Goal: Task Accomplishment & Management: Use online tool/utility

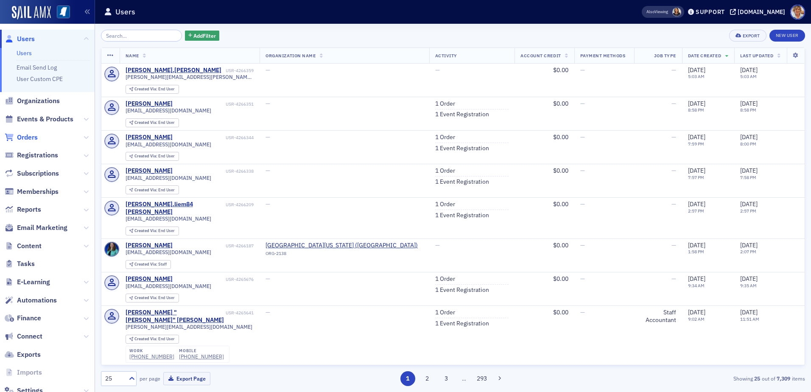
click at [25, 137] on span "Orders" at bounding box center [27, 137] width 21 height 9
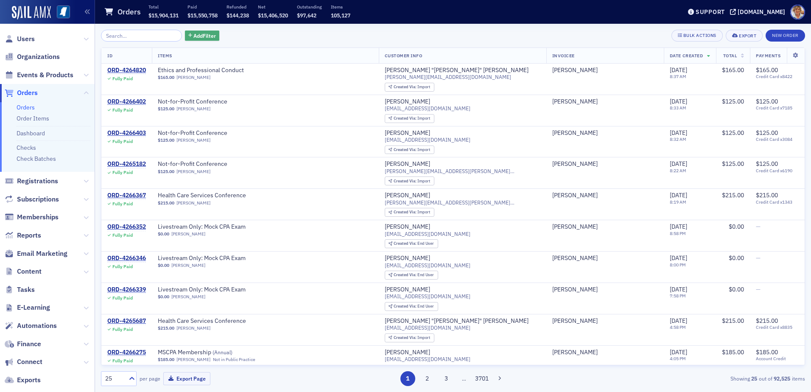
click at [202, 33] on span "Add Filter" at bounding box center [204, 36] width 22 height 8
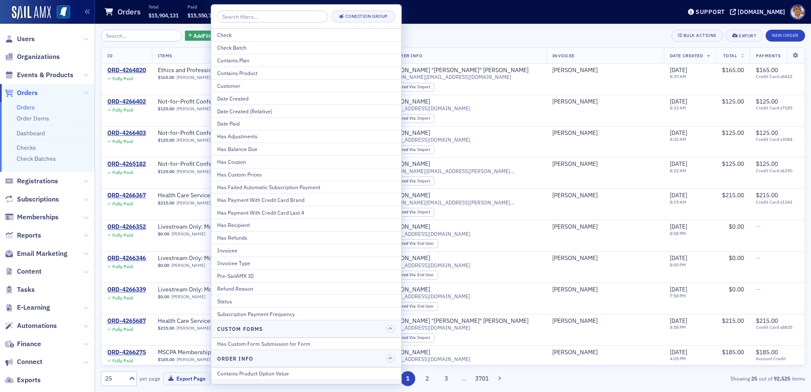
click at [244, 150] on div "Has Balance Due" at bounding box center [306, 149] width 178 height 8
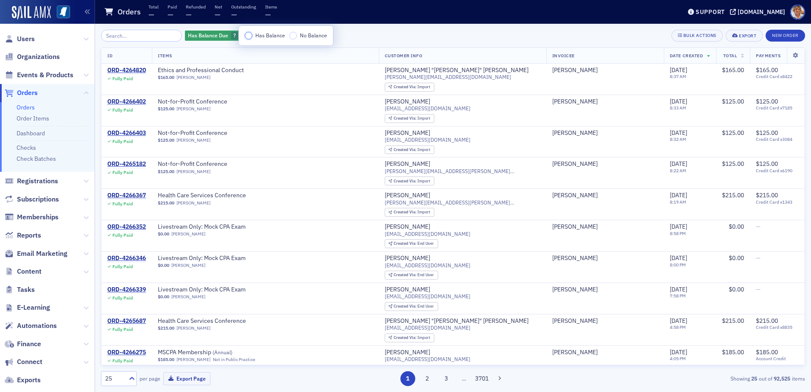
click at [247, 37] on input "Has Balance" at bounding box center [249, 36] width 8 height 8
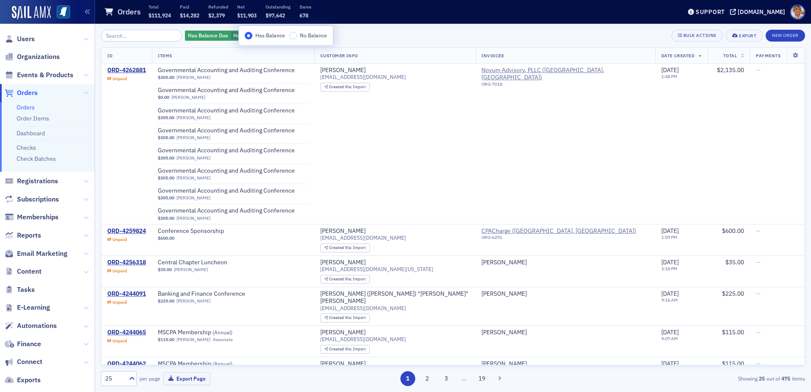
click at [400, 30] on div "Has Balance Due Has Balance Add Filter Bulk Actions Export New Order" at bounding box center [453, 36] width 704 height 12
click at [292, 38] on span "Add Filter" at bounding box center [303, 36] width 22 height 8
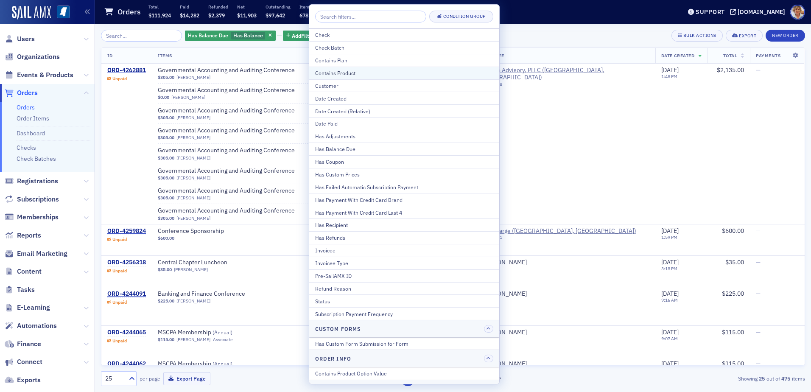
click at [316, 74] on div "Contains Product" at bounding box center [404, 73] width 178 height 8
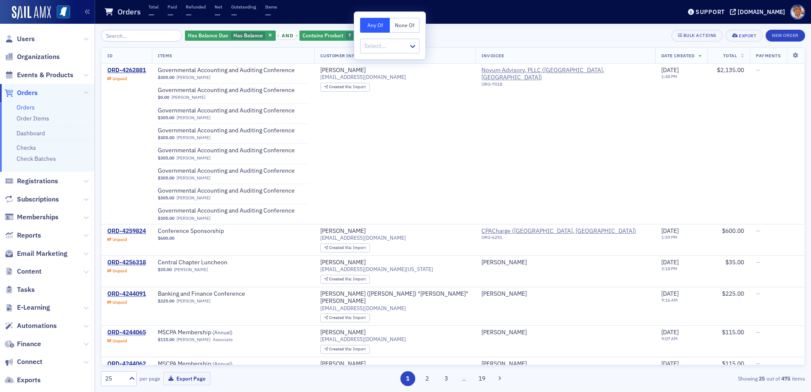
click at [404, 25] on button "None Of" at bounding box center [405, 25] width 30 height 15
click at [390, 48] on div at bounding box center [386, 46] width 44 height 11
click at [362, 25] on button "Any Of" at bounding box center [375, 25] width 30 height 15
click at [377, 48] on div at bounding box center [386, 46] width 44 height 11
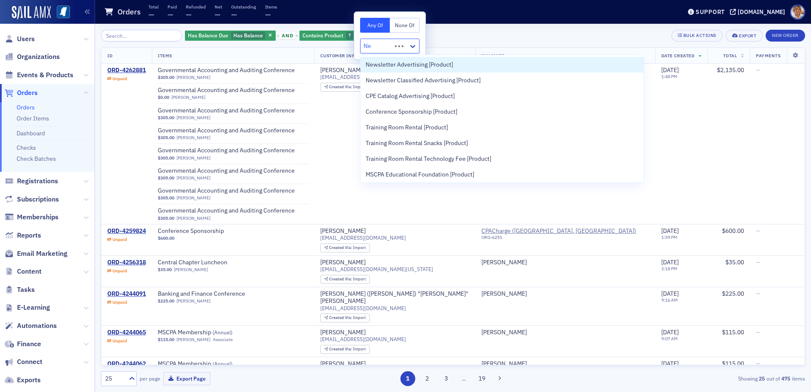
type input "New"
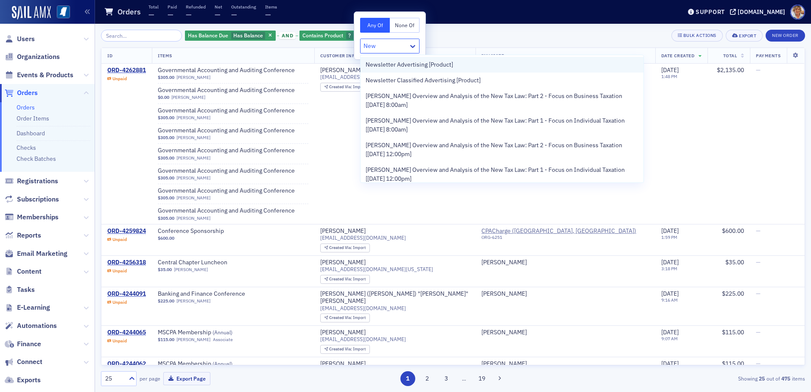
click at [446, 64] on span "Newsletter Advertising [Product]" at bounding box center [409, 64] width 87 height 9
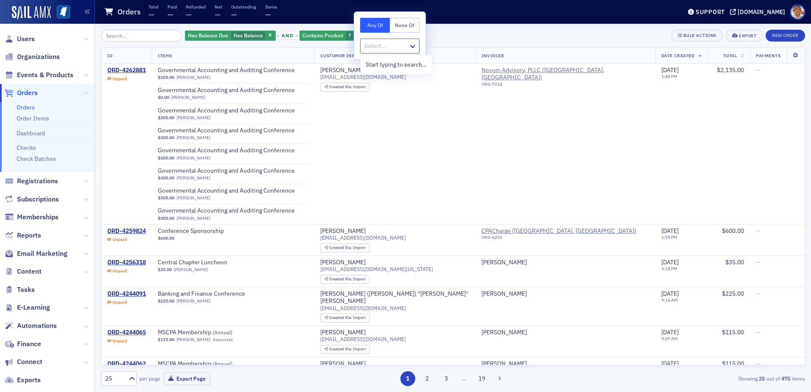
click at [385, 47] on div at bounding box center [386, 46] width 44 height 11
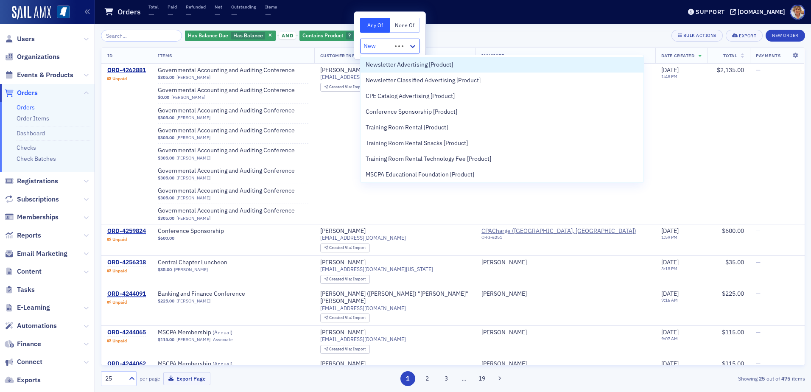
type input "News"
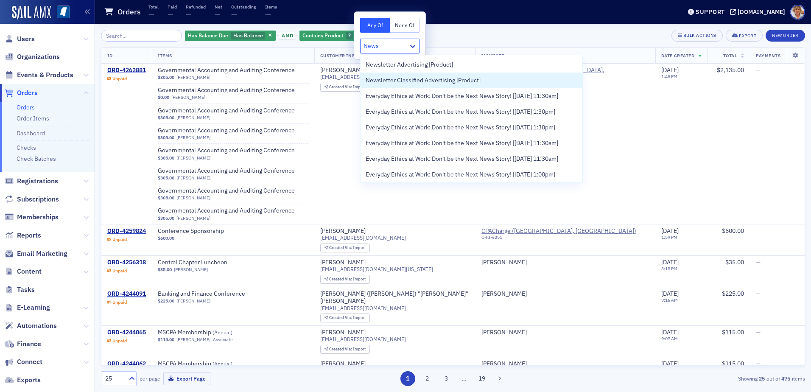
click at [448, 78] on span "Newsletter Classified Advertising [Product]" at bounding box center [423, 80] width 115 height 9
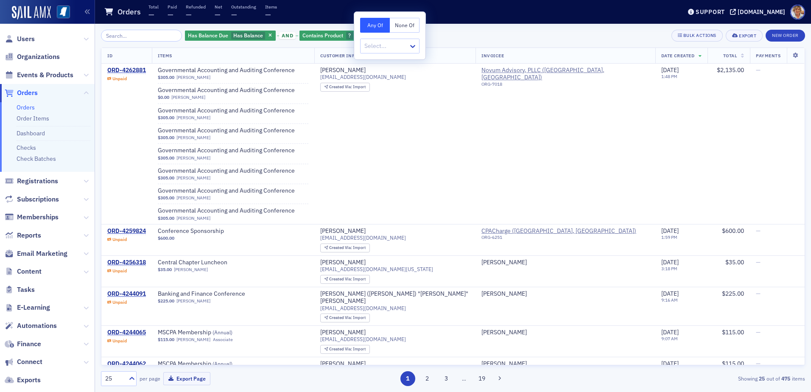
click at [367, 28] on button "Any Of" at bounding box center [375, 25] width 30 height 15
click at [355, 33] on span "button" at bounding box center [359, 36] width 8 height 8
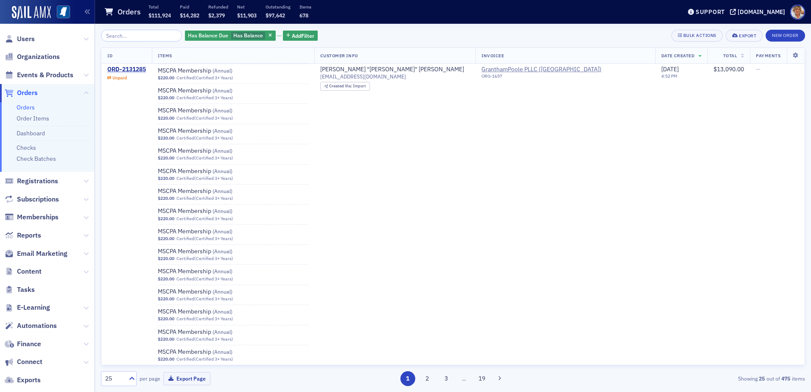
scroll to position [933, 0]
click at [292, 37] on span "Add Filter" at bounding box center [303, 36] width 22 height 8
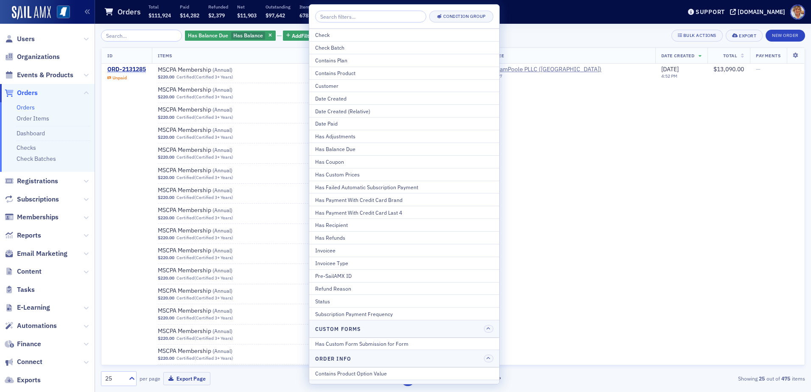
click at [350, 70] on div "Contains Product" at bounding box center [404, 73] width 178 height 8
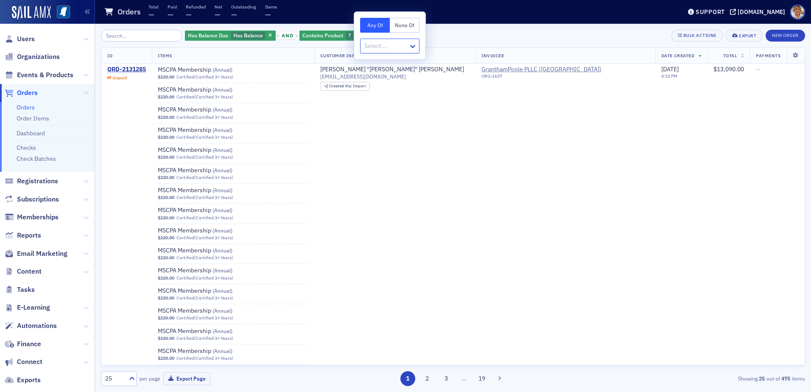
click at [403, 27] on button "None Of" at bounding box center [405, 25] width 30 height 15
click at [382, 45] on div at bounding box center [386, 46] width 44 height 11
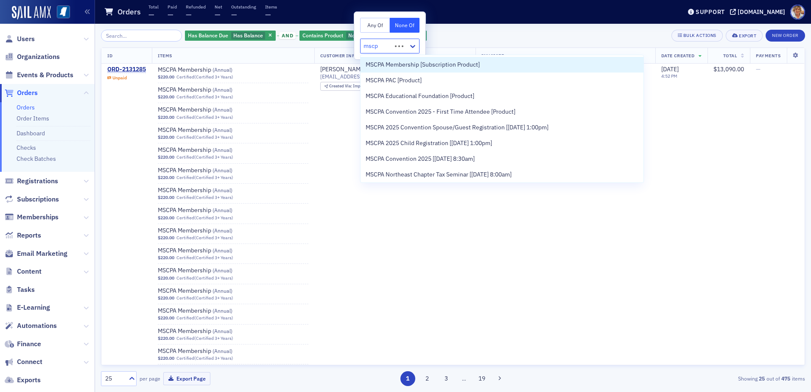
type input "mscpa"
click at [405, 65] on span "MSCPA Membership [Subscription Product]" at bounding box center [423, 64] width 114 height 9
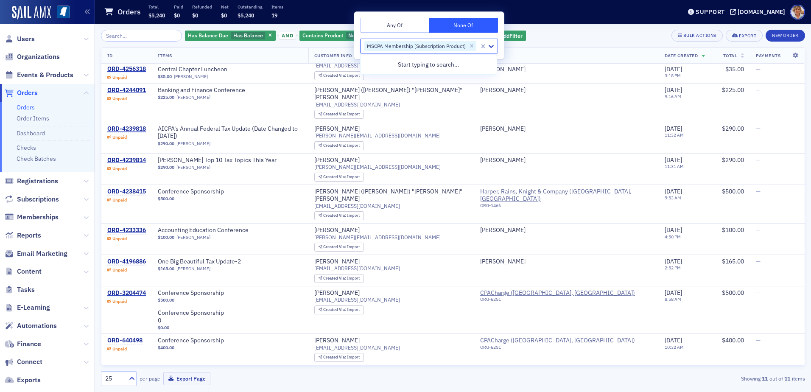
scroll to position [189, 0]
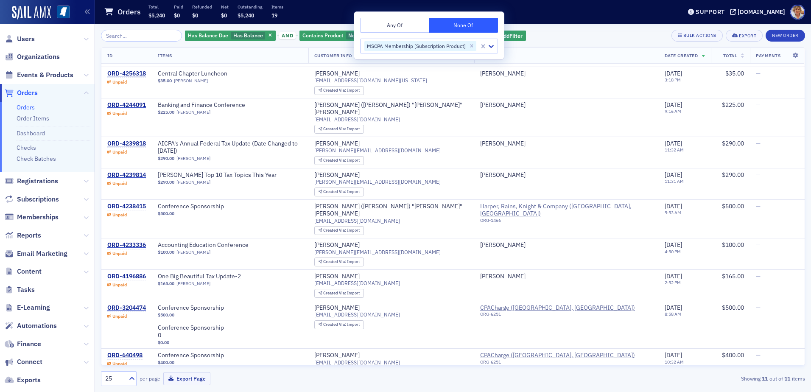
click at [548, 36] on div "Has Balance Due Has Balance and Contains Product None Of : MSCPA Membership [Su…" at bounding box center [453, 36] width 704 height 12
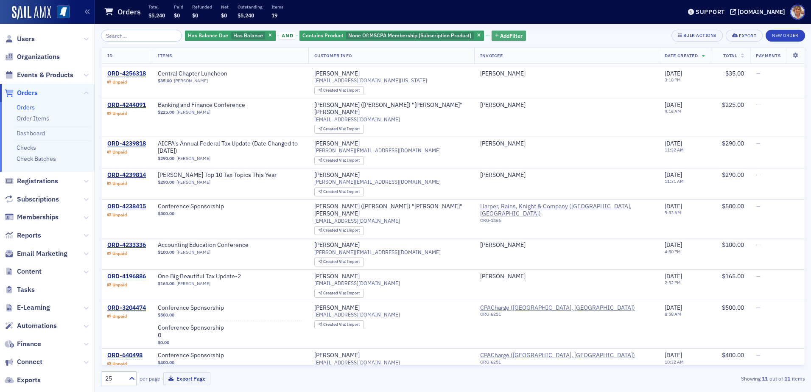
click at [495, 35] on icon "button" at bounding box center [497, 36] width 4 height 5
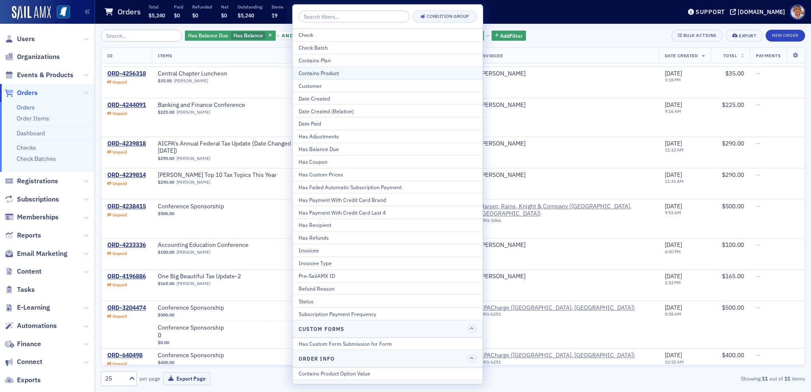
click at [342, 76] on div "Contains Product" at bounding box center [388, 73] width 178 height 8
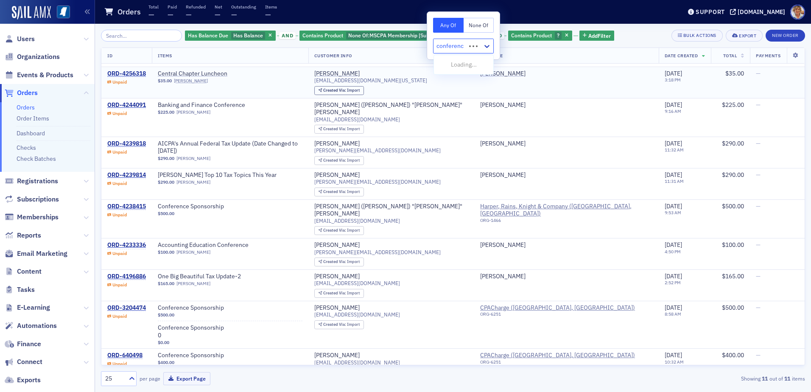
type input "conference"
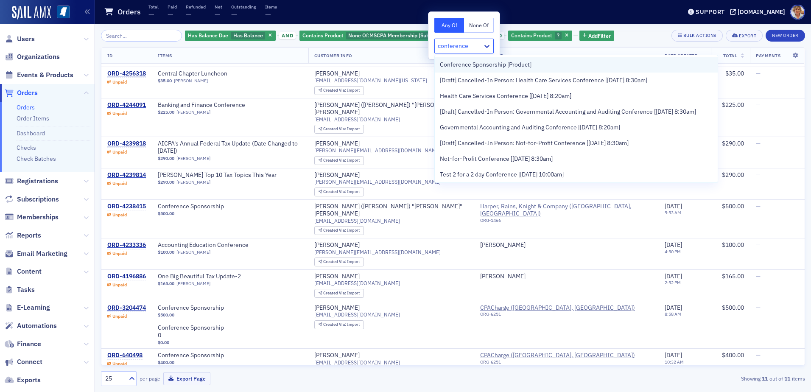
click at [449, 64] on span "Conference Sponsorship [Product]" at bounding box center [486, 64] width 92 height 9
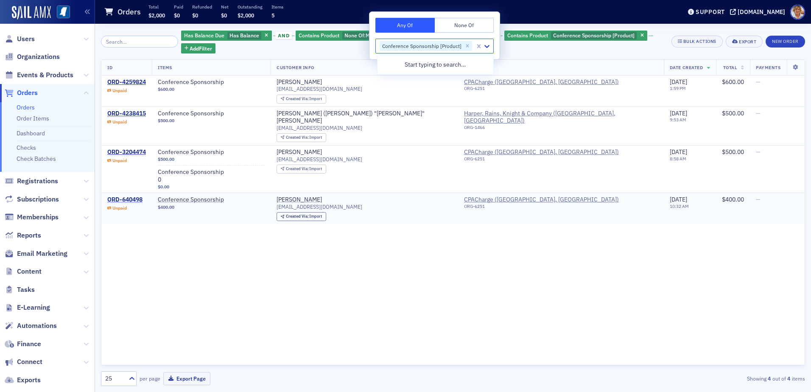
click at [132, 196] on div "ORD-640498" at bounding box center [124, 200] width 35 height 8
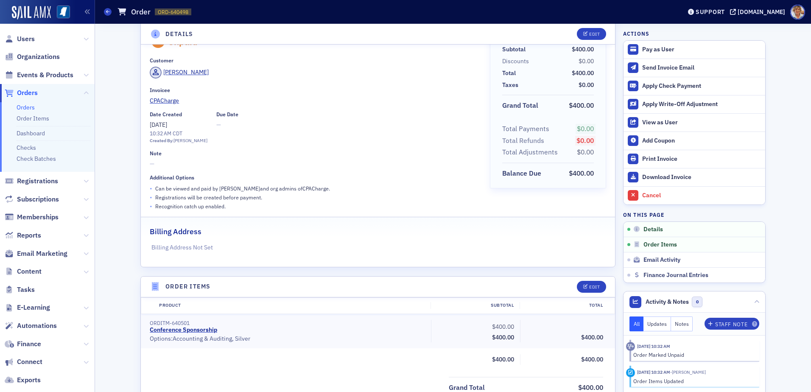
scroll to position [42, 0]
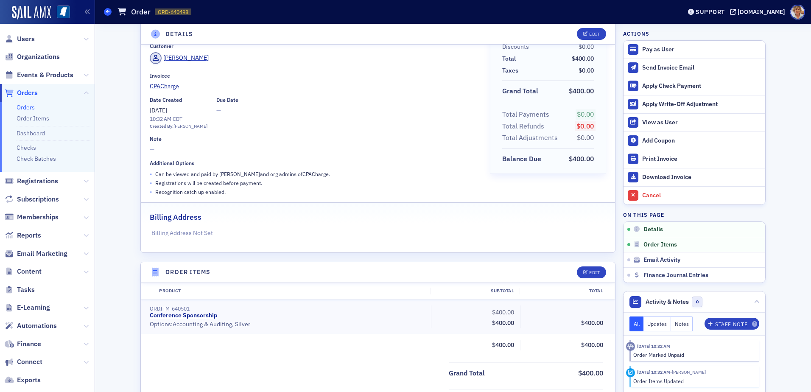
click at [109, 12] on icon at bounding box center [107, 12] width 3 height 4
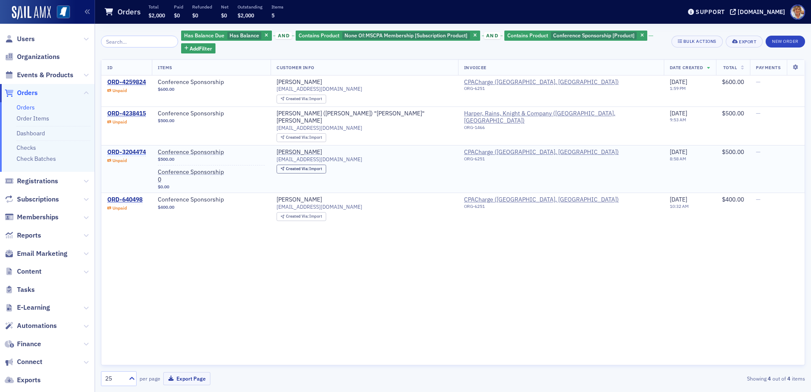
click at [130, 148] on div "ORD-3204474" at bounding box center [126, 152] width 39 height 8
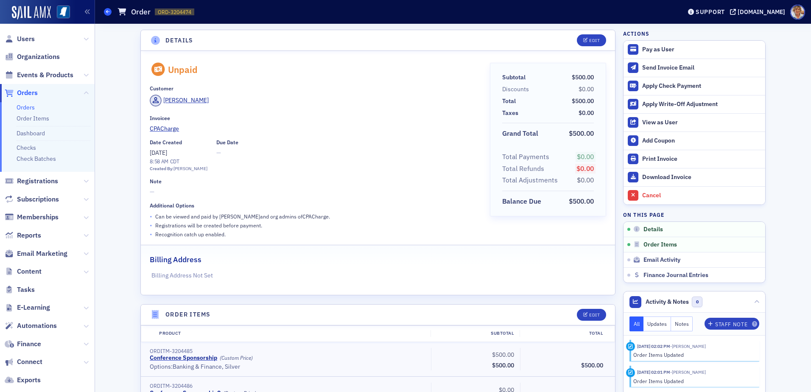
click at [108, 12] on icon at bounding box center [107, 12] width 3 height 4
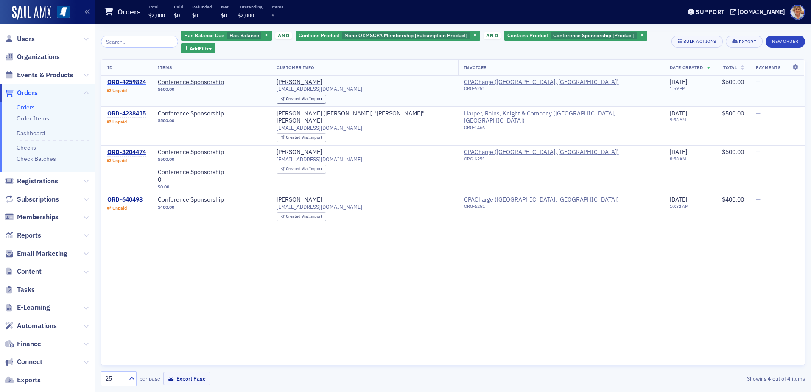
click at [142, 79] on div "ORD-4259824" at bounding box center [126, 82] width 39 height 8
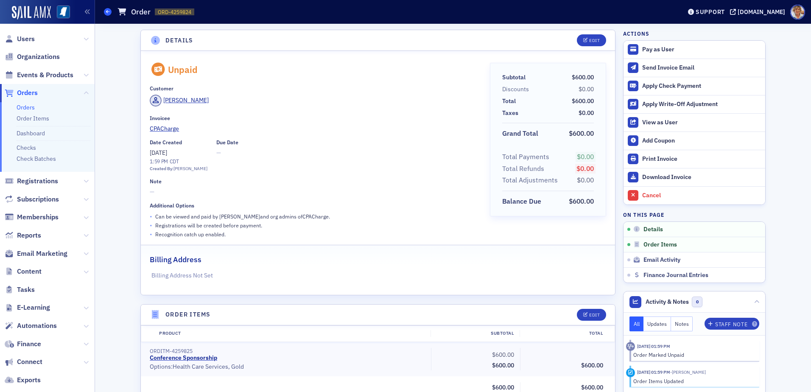
click at [109, 12] on icon at bounding box center [107, 12] width 3 height 4
